Goal: Go to known website: Go to known website

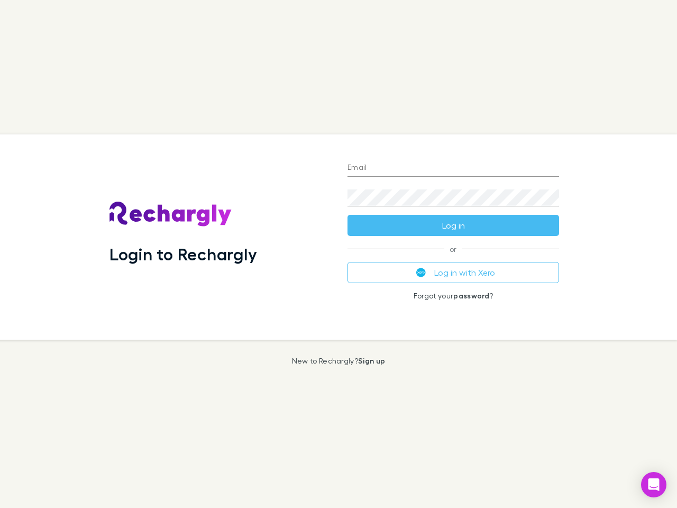
click at [339, 254] on div "Login to Rechargly" at bounding box center [220, 236] width 238 height 205
click at [454, 168] on input "Email" at bounding box center [454, 168] width 212 height 17
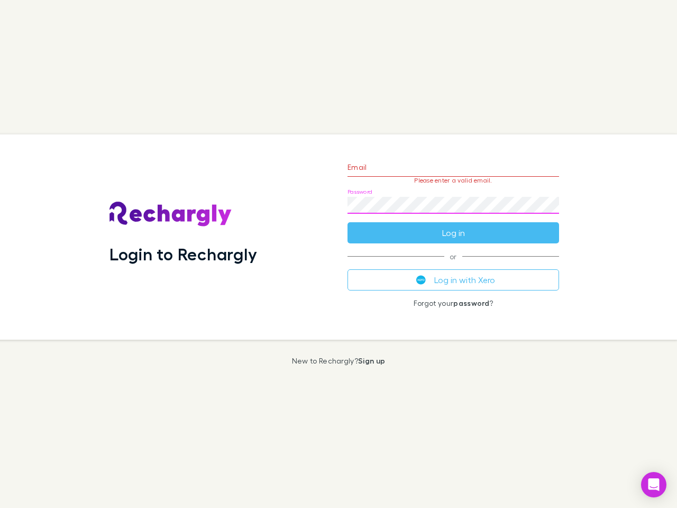
click at [454, 225] on form "Email Please enter a valid email. Password Log in" at bounding box center [454, 197] width 212 height 92
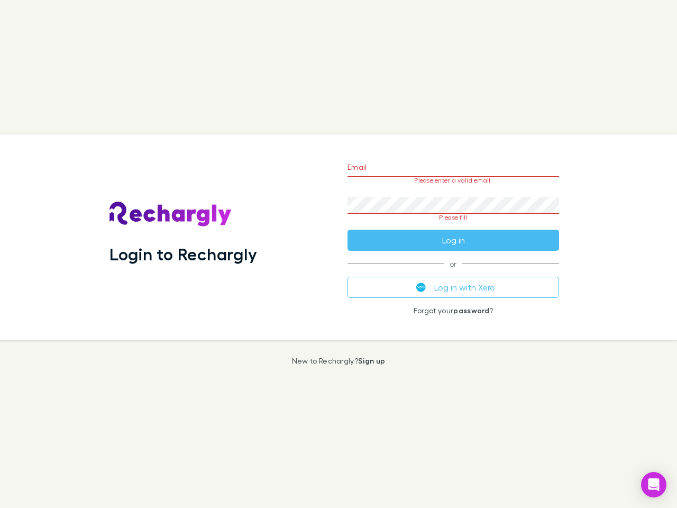
click at [454, 273] on div "Email Please enter a valid email. Password Please fill Log in or Log in with Xe…" at bounding box center [453, 236] width 229 height 205
click at [654, 485] on icon "Open Intercom Messenger" at bounding box center [654, 484] width 11 height 13
